Goal: Task Accomplishment & Management: Manage account settings

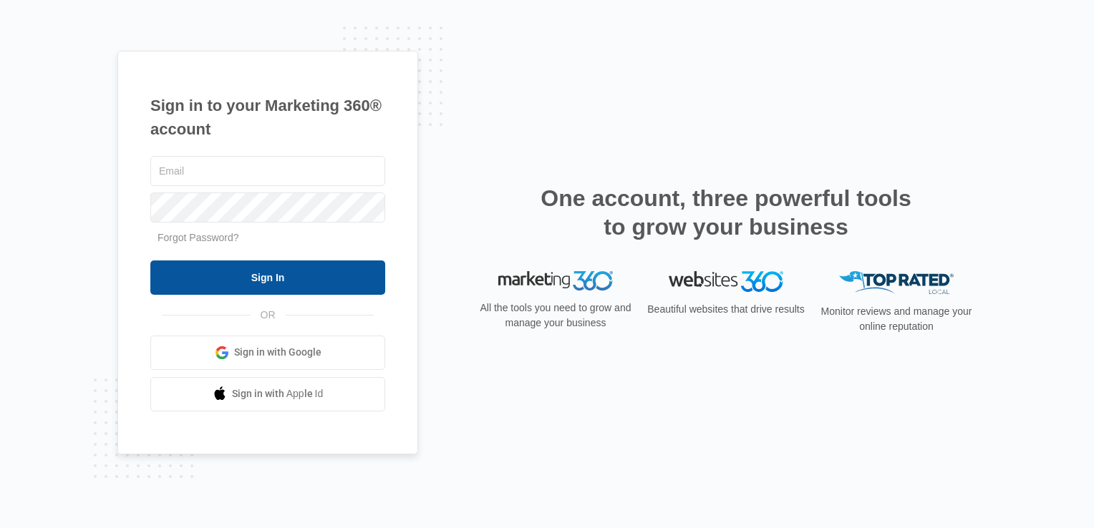
type input "[EMAIL_ADDRESS][DOMAIN_NAME]"
click at [262, 279] on input "Sign In" at bounding box center [267, 278] width 235 height 34
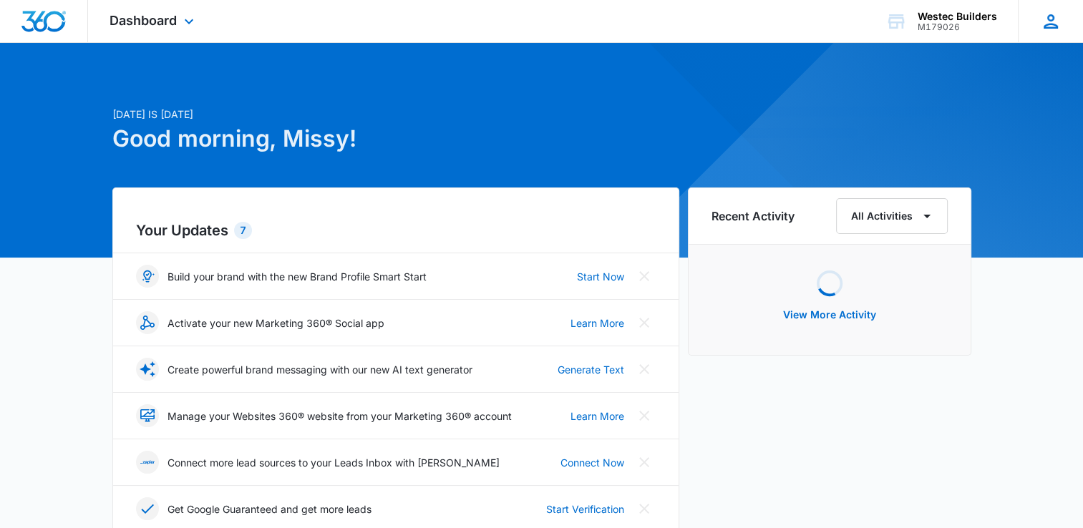
click at [1049, 27] on icon at bounding box center [1051, 21] width 14 height 14
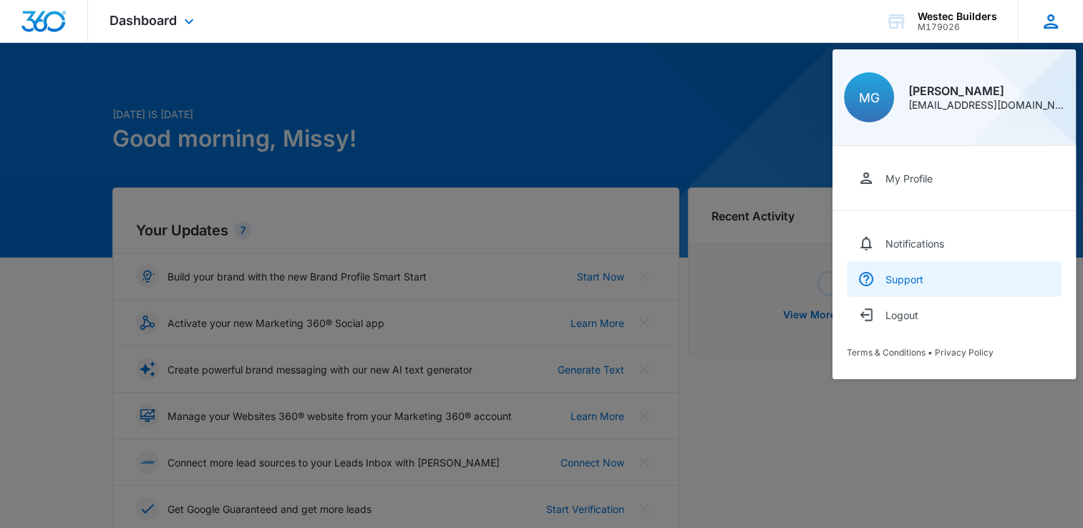
click at [911, 276] on div "Support" at bounding box center [905, 279] width 38 height 12
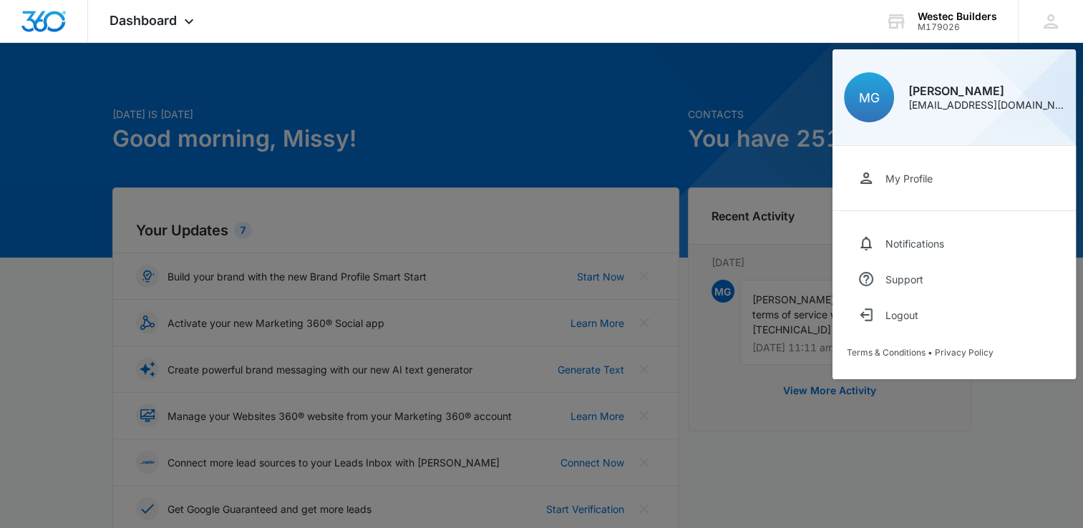
click at [667, 160] on div at bounding box center [541, 264] width 1083 height 528
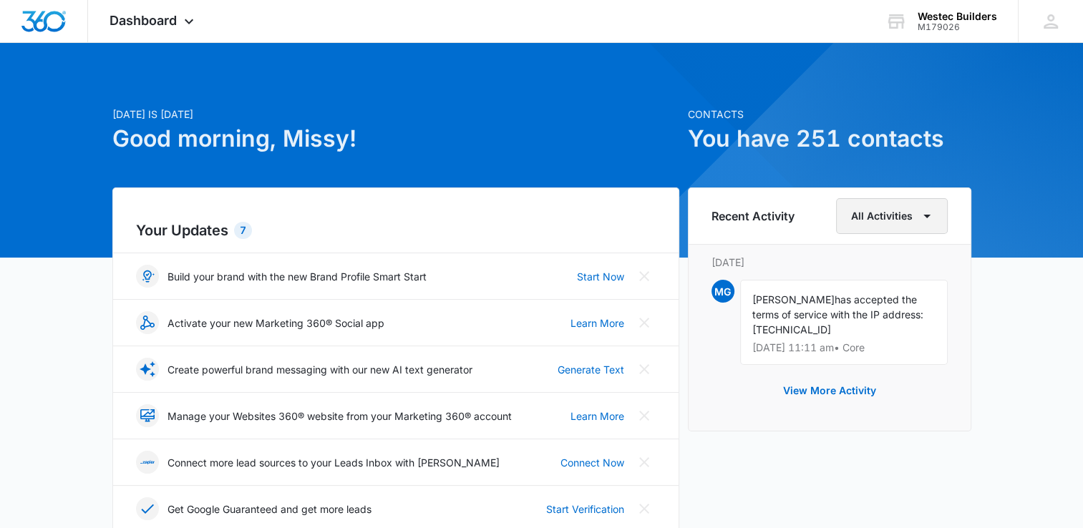
click at [932, 215] on icon "button" at bounding box center [926, 216] width 17 height 17
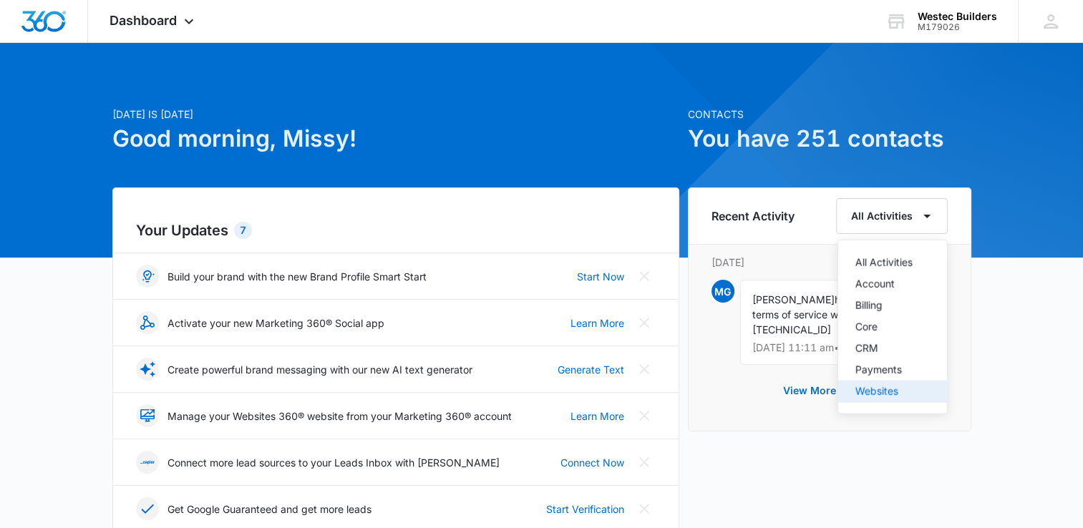
click at [883, 393] on div "Websites" at bounding box center [883, 392] width 57 height 10
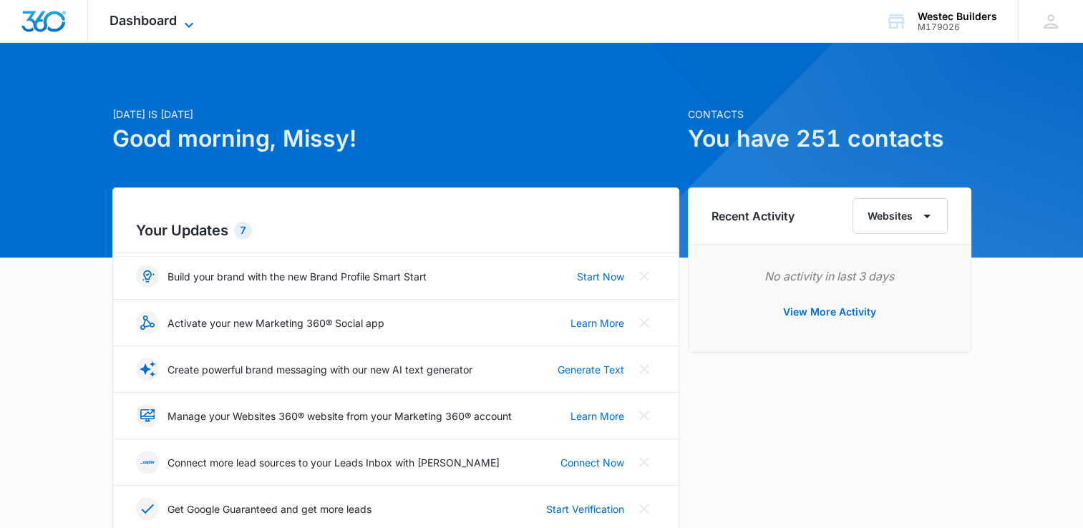
click at [193, 20] on icon at bounding box center [188, 24] width 17 height 17
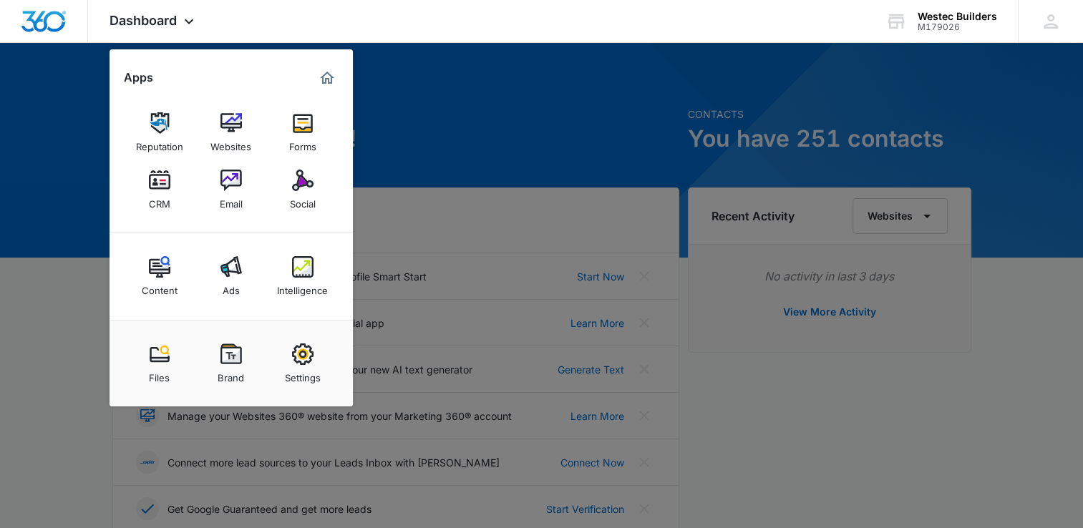
click at [617, 122] on div at bounding box center [541, 264] width 1083 height 528
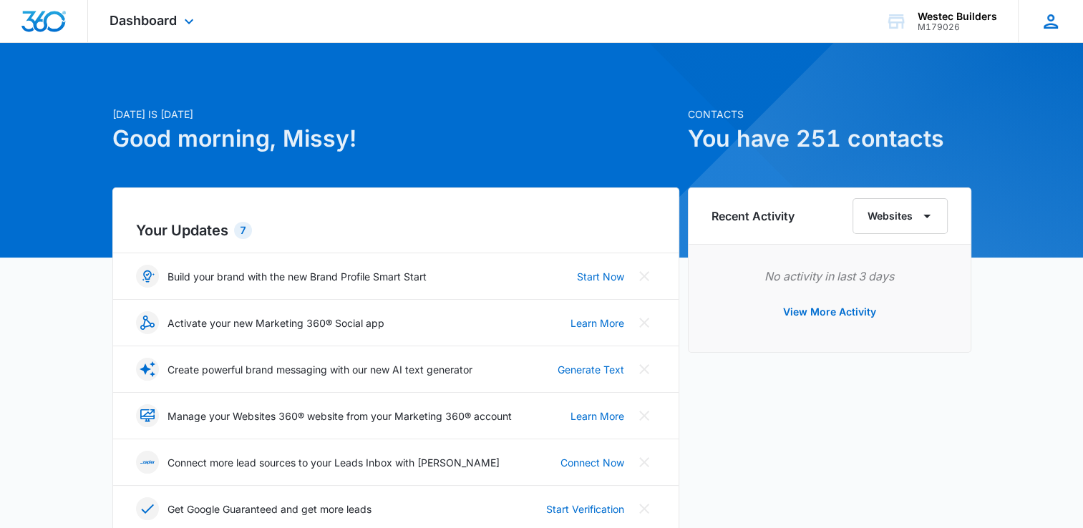
click at [1052, 22] on icon at bounding box center [1050, 21] width 21 height 21
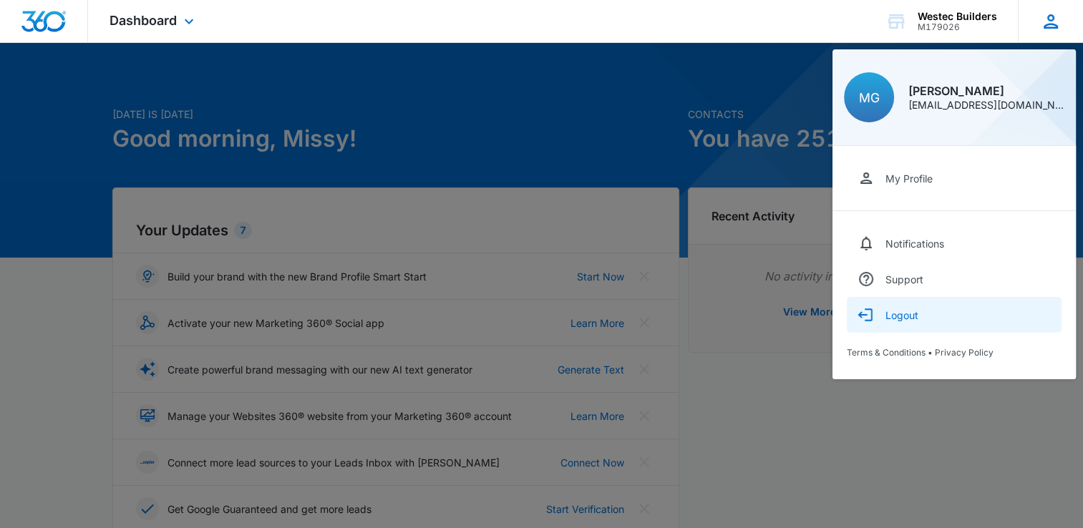
click at [907, 314] on div "Logout" at bounding box center [902, 315] width 33 height 12
